Goal: Information Seeking & Learning: Learn about a topic

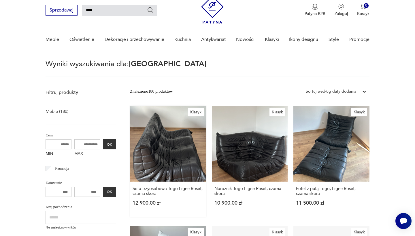
click at [152, 154] on link "Klasyk Sofa trzyosobowa Togo Ligne Roset, czarna skóra 12 900,00 zł" at bounding box center [168, 161] width 76 height 111
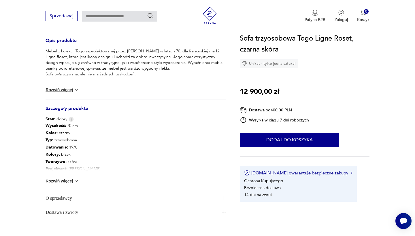
scroll to position [236, 0]
click at [68, 184] on div "Wysokość : 70 cm Kolor: czarny Typ : trzyosobowa Datowanie : 1970 Kolory : blac…" at bounding box center [136, 155] width 180 height 69
click at [71, 177] on div "Wysokość : 70 cm Kolor: czarny Typ : trzyosobowa Datowanie : 1970 Kolory : blac…" at bounding box center [136, 155] width 180 height 69
click at [73, 179] on button "Rozwiń więcej" at bounding box center [62, 180] width 33 height 6
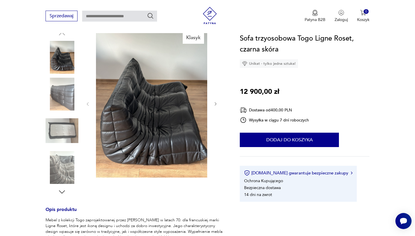
scroll to position [67, 0]
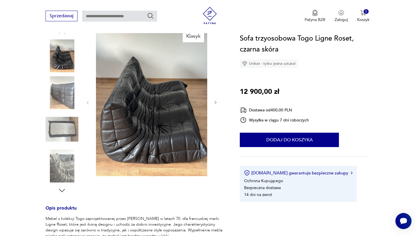
type input "****"
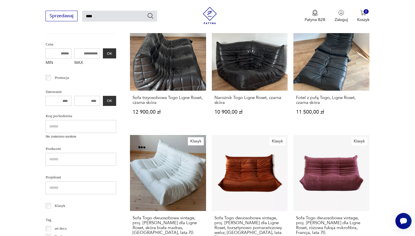
scroll to position [141, 0]
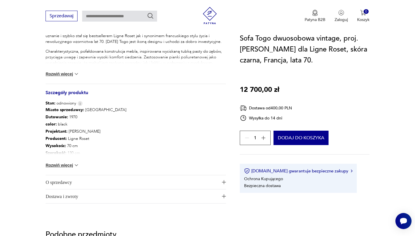
scroll to position [267, 0]
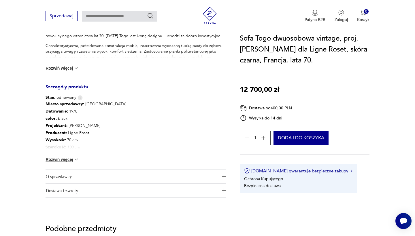
click at [70, 158] on button "Rozwiń więcej" at bounding box center [62, 160] width 33 height 6
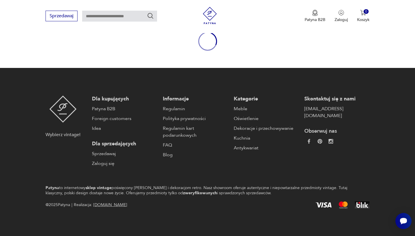
type input "****"
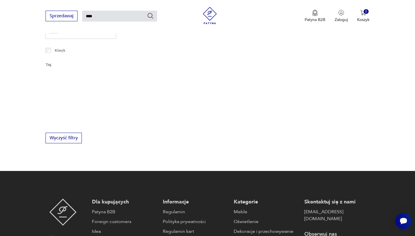
scroll to position [67, 0]
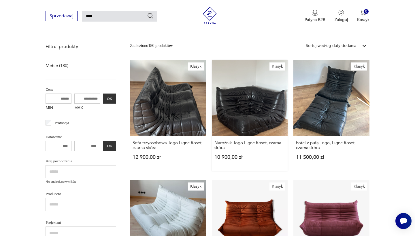
click at [223, 92] on link "Klasyk Narożnik Togo Ligne Roset, czarna skóra 10 900,00 zł" at bounding box center [250, 115] width 76 height 111
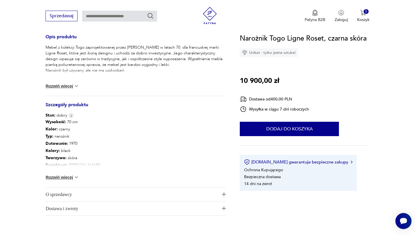
scroll to position [245, 0]
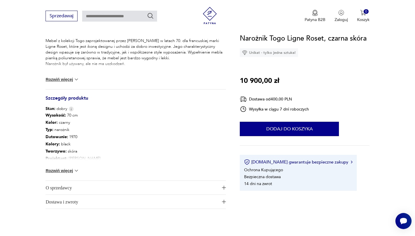
click at [67, 170] on button "Rozwiń więcej" at bounding box center [62, 171] width 33 height 6
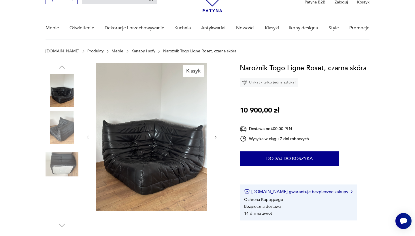
scroll to position [33, 0]
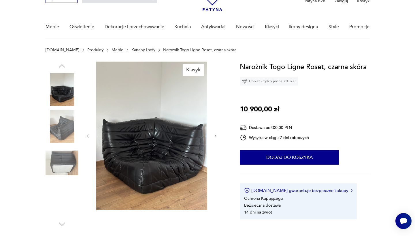
click at [58, 128] on img at bounding box center [62, 126] width 33 height 33
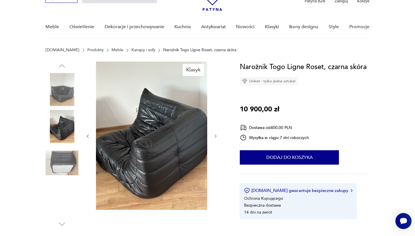
type input "****"
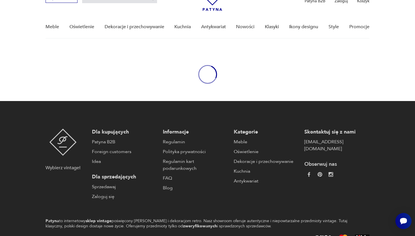
scroll to position [67, 0]
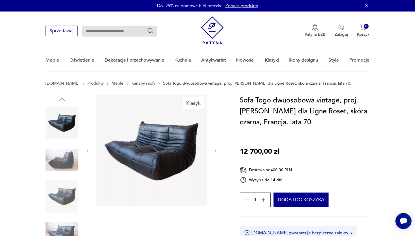
click at [54, 168] on img at bounding box center [62, 159] width 33 height 33
